Goal: Task Accomplishment & Management: Manage account settings

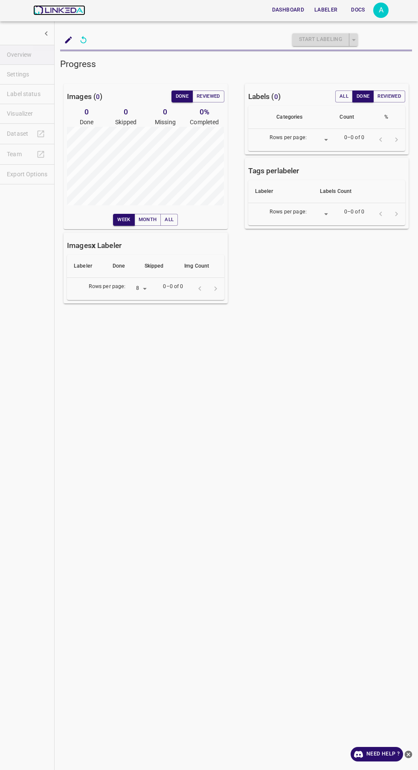
click at [64, 9] on img at bounding box center [59, 10] width 52 height 10
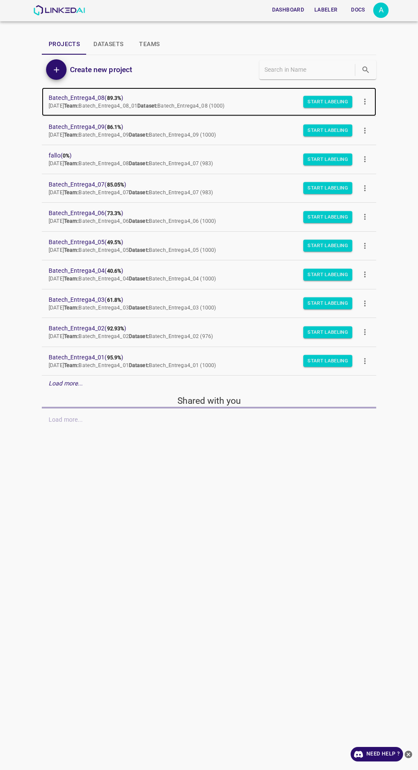
click at [86, 102] on span "Batech_Entrega4_08 ( 89.3% )" at bounding box center [202, 98] width 307 height 9
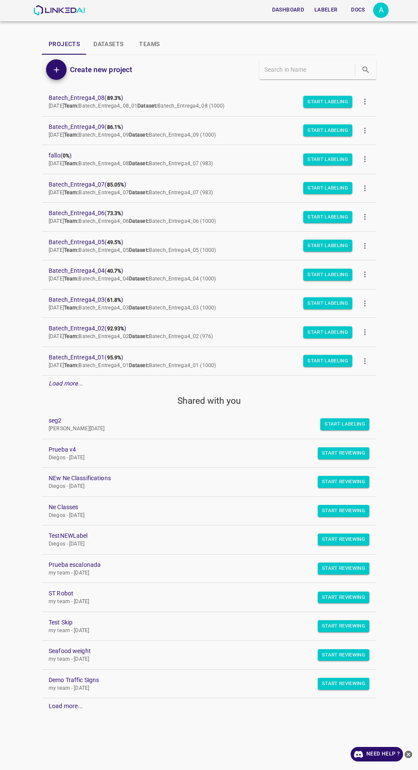
scroll to position [17, 0]
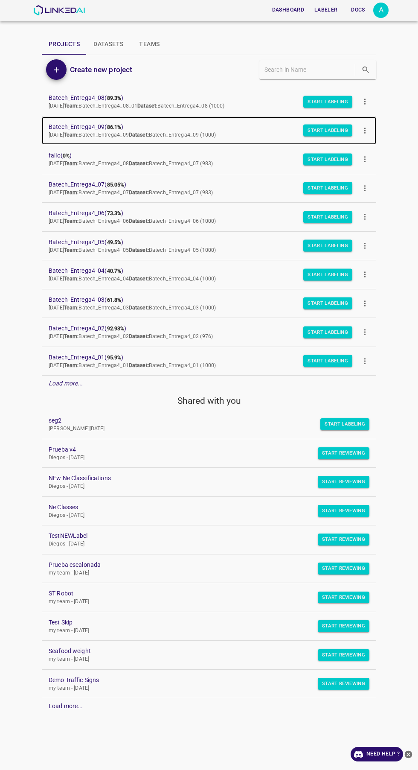
click at [100, 123] on span "Batech_Entrega4_09 ( 86.1% )" at bounding box center [202, 127] width 307 height 9
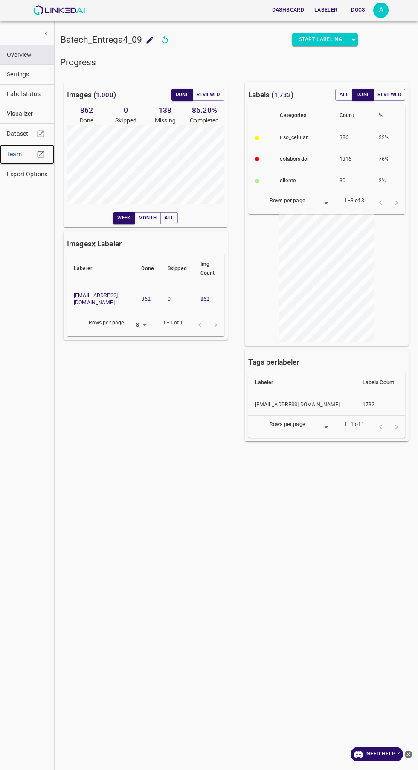
click at [19, 155] on span "Team" at bounding box center [20, 154] width 27 height 9
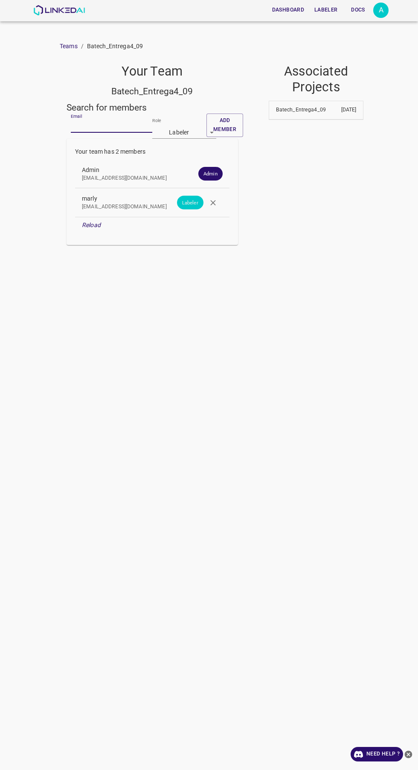
paste input "[EMAIL_ADDRESS][DOMAIN_NAME]"
type input "[EMAIL_ADDRESS][DOMAIN_NAME]"
click at [197, 133] on body "Dashboard Labeler Docs A Teams / Batech_Entrega4_09 Your Team Batech_Entrega4_0…" at bounding box center [209, 385] width 418 height 770
click at [200, 160] on li "Reviewer" at bounding box center [184, 163] width 64 height 14
click at [234, 120] on button "Add member" at bounding box center [225, 125] width 37 height 23
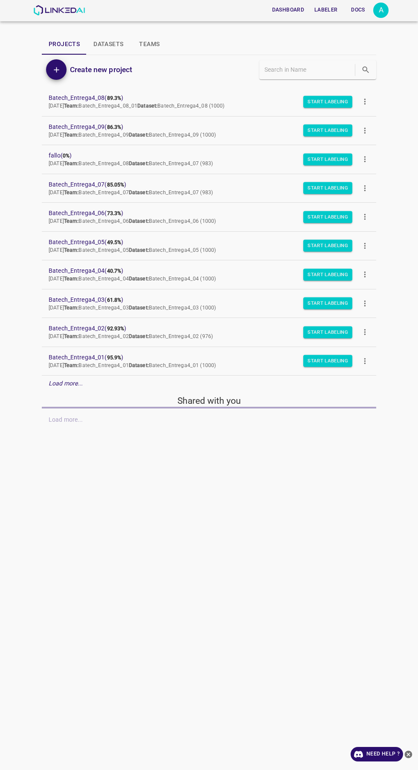
scroll to position [44, 0]
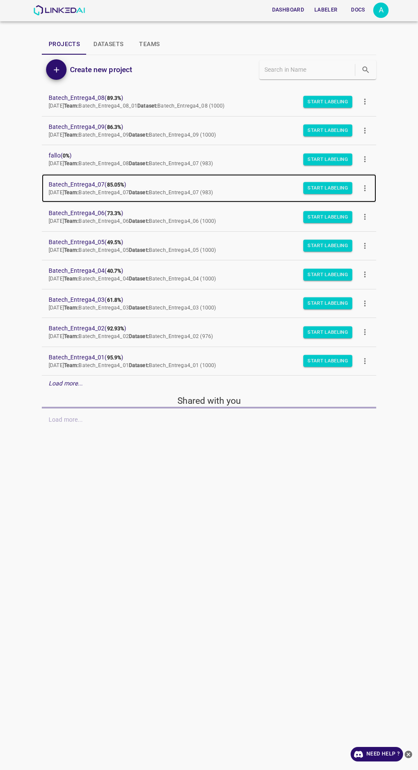
click at [99, 180] on span "Batech_Entrega4_07 ( 85.05% )" at bounding box center [202, 184] width 307 height 9
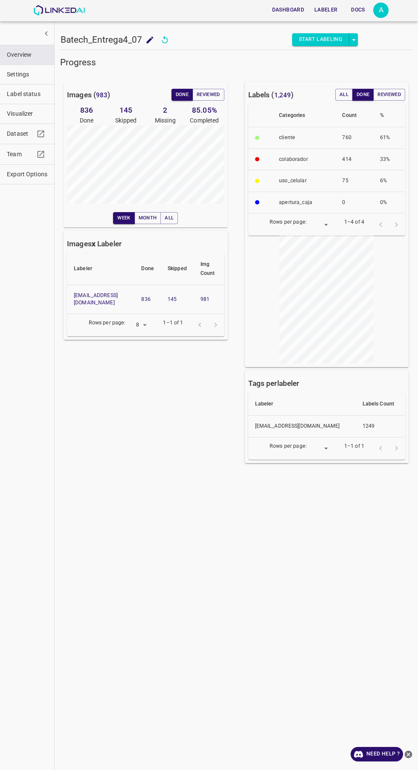
click at [24, 166] on button "Export Options" at bounding box center [27, 174] width 54 height 19
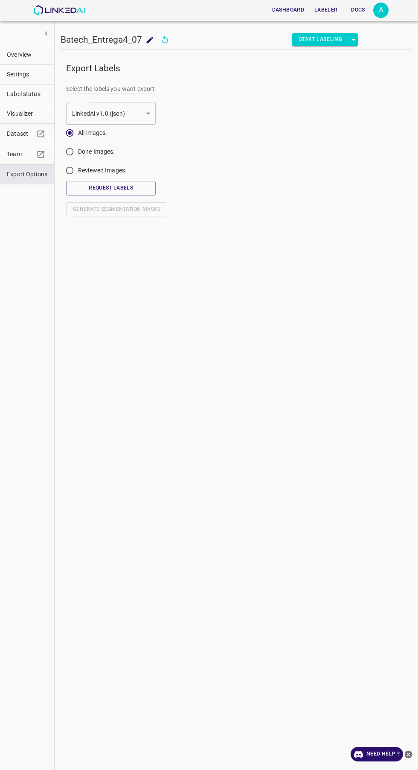
click at [41, 154] on icon "button" at bounding box center [41, 154] width 7 height 7
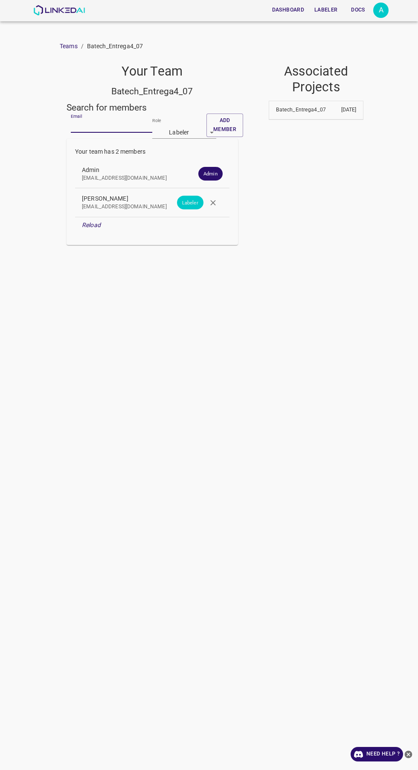
paste input "[EMAIL_ADDRESS][DOMAIN_NAME]"
type input "angelamar0593@gmail.com"
click at [179, 132] on body "Dashboard Labeler Docs A Teams / Batech_Entrega4_07 Your Team Batech_Entrega4_0…" at bounding box center [209, 385] width 418 height 770
click at [187, 164] on li "Reviewer" at bounding box center [184, 163] width 64 height 14
click at [230, 124] on button "Add member" at bounding box center [225, 125] width 37 height 23
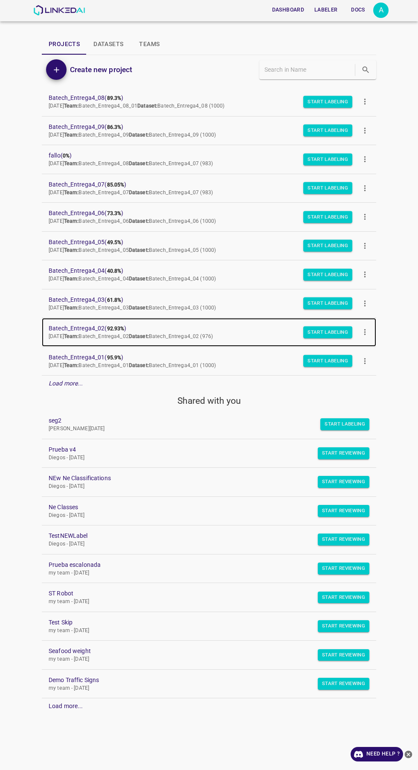
click at [99, 331] on span "Batech_Entrega4_02 ( 92.93% )" at bounding box center [202, 328] width 307 height 9
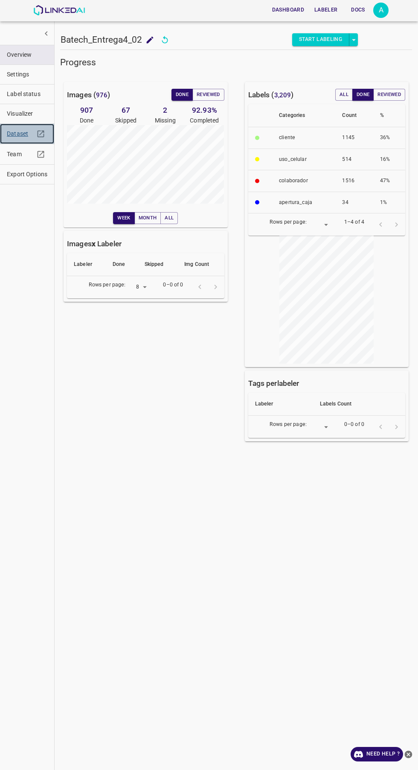
click at [24, 141] on link "Dataset" at bounding box center [27, 134] width 54 height 20
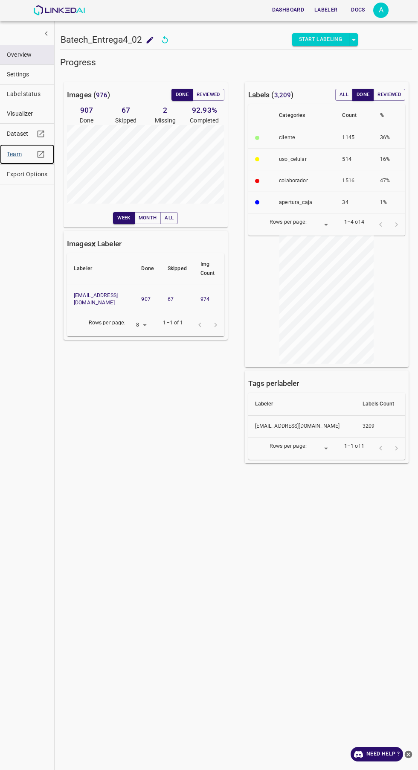
click at [20, 151] on span "Team" at bounding box center [20, 154] width 27 height 9
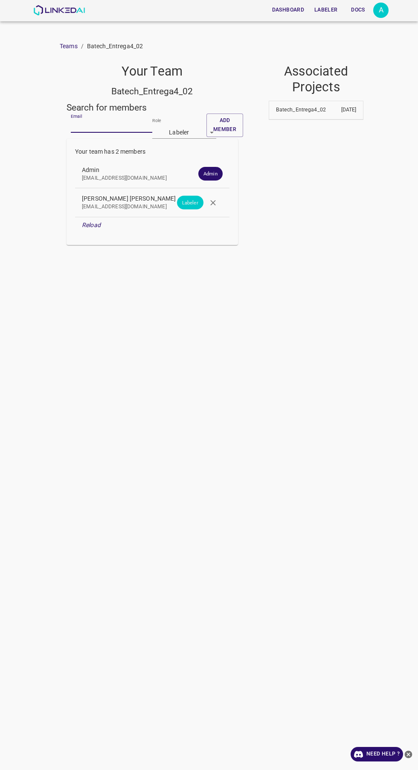
paste input "[EMAIL_ADDRESS][DOMAIN_NAME]"
type input "[EMAIL_ADDRESS][DOMAIN_NAME]"
click at [195, 131] on body "Dashboard Labeler Docs A Teams / Batech_Entrega4_02 Your Team Batech_Entrega4_0…" at bounding box center [209, 385] width 418 height 770
click at [187, 137] on div at bounding box center [209, 385] width 418 height 770
click at [195, 130] on body "Dashboard Labeler Docs A Teams / Batech_Entrega4_02 Your Team Batech_Entrega4_0…" at bounding box center [209, 385] width 418 height 770
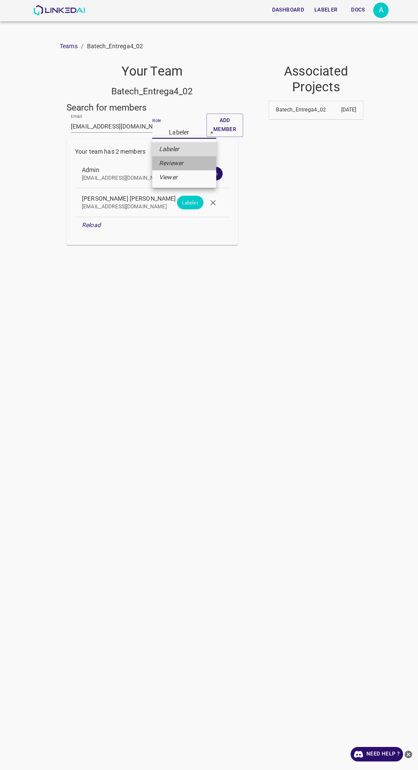
click at [192, 161] on li "Reviewer" at bounding box center [184, 163] width 64 height 14
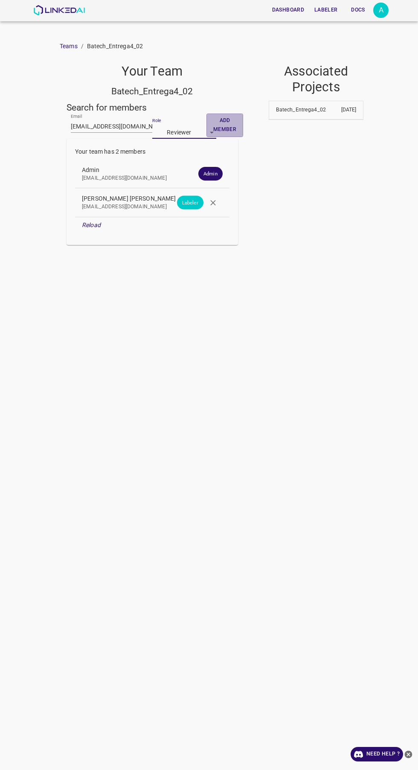
click at [232, 124] on button "Add member" at bounding box center [225, 125] width 37 height 23
